Goal: Go to known website: Access a specific website the user already knows

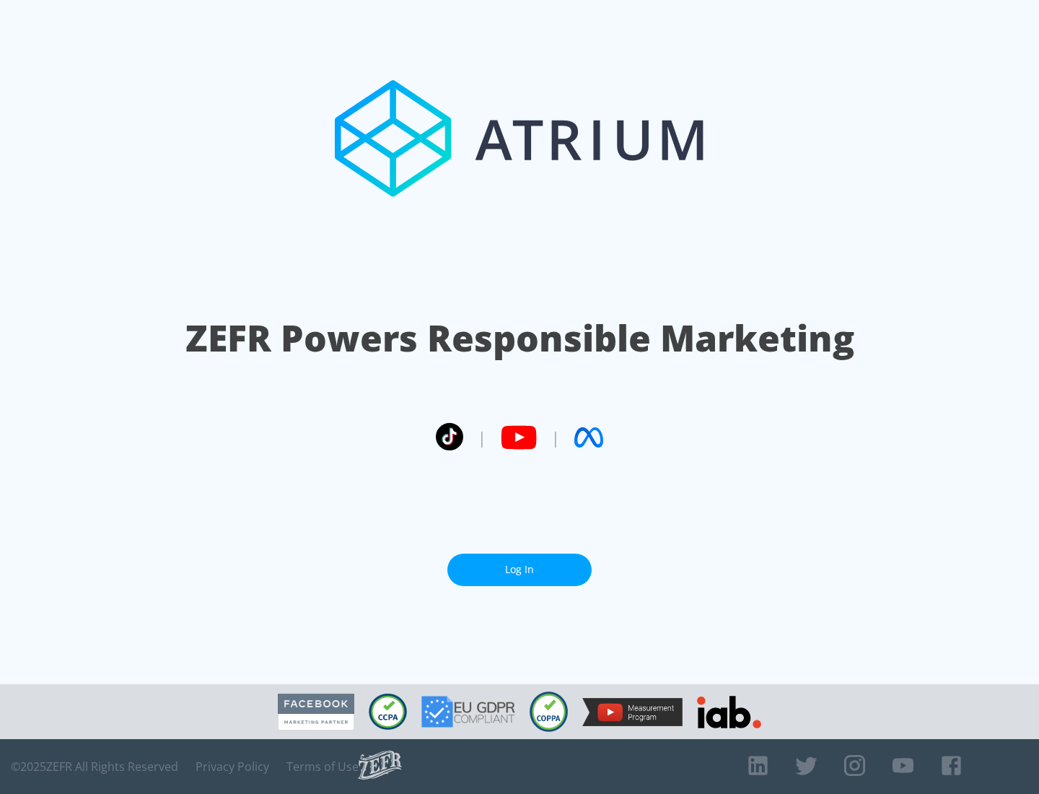
click at [520, 569] on link "Log In" at bounding box center [519, 570] width 144 height 32
